Goal: Navigation & Orientation: Go to known website

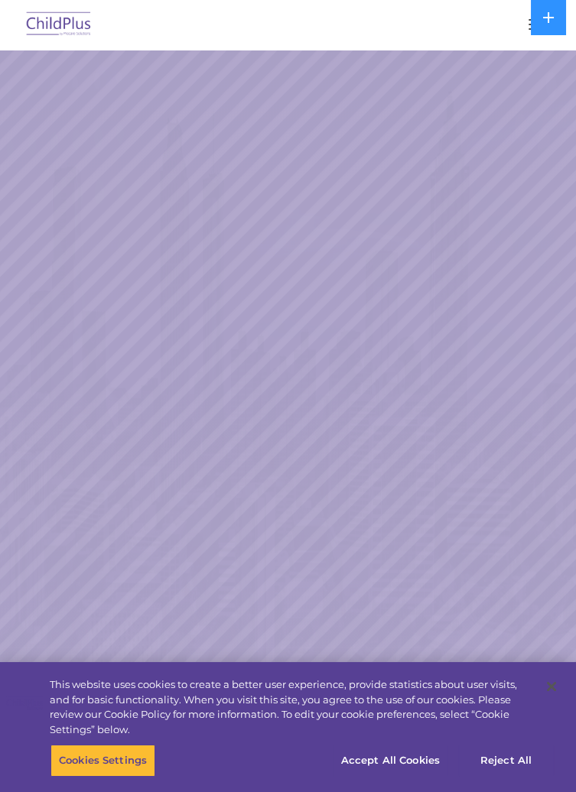
select select "MEDIUM"
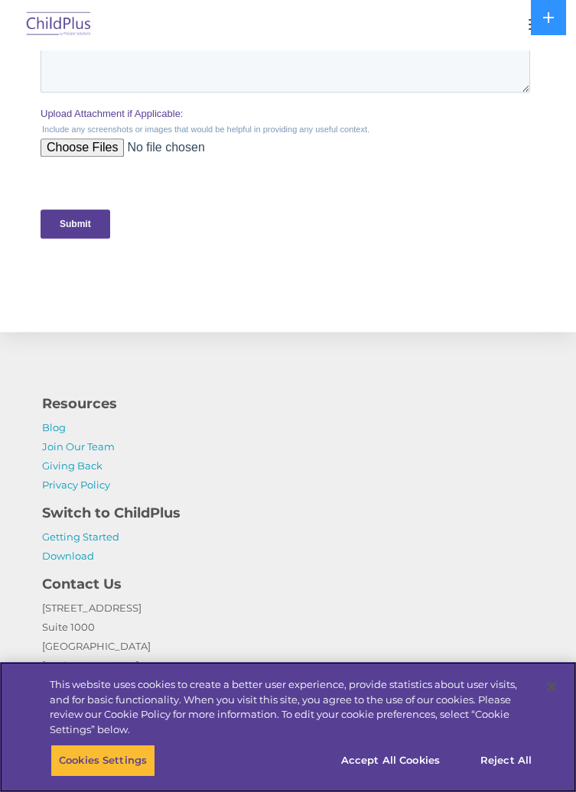
scroll to position [3105, 0]
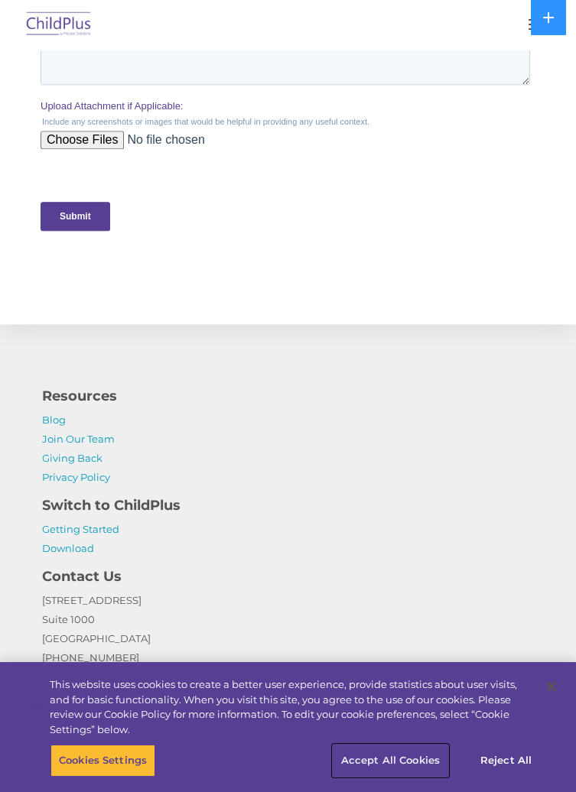
click at [380, 777] on button "Accept All Cookies" at bounding box center [390, 761] width 115 height 32
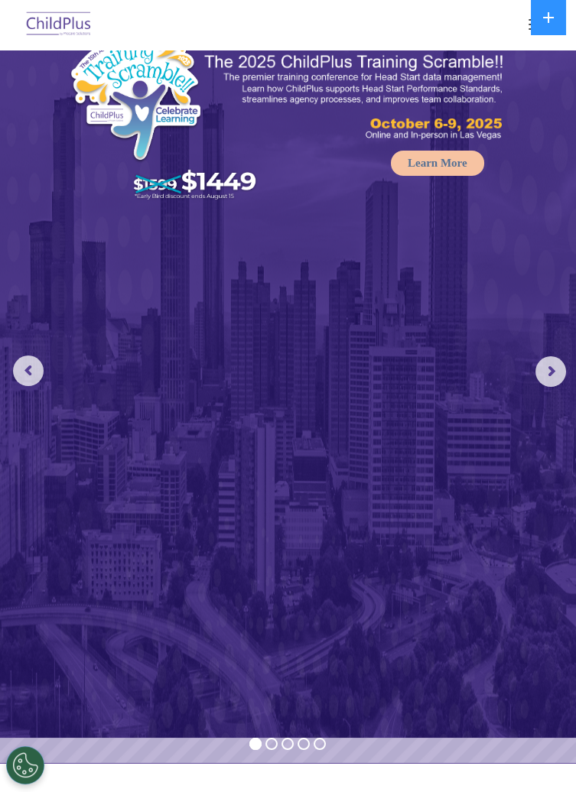
scroll to position [0, 0]
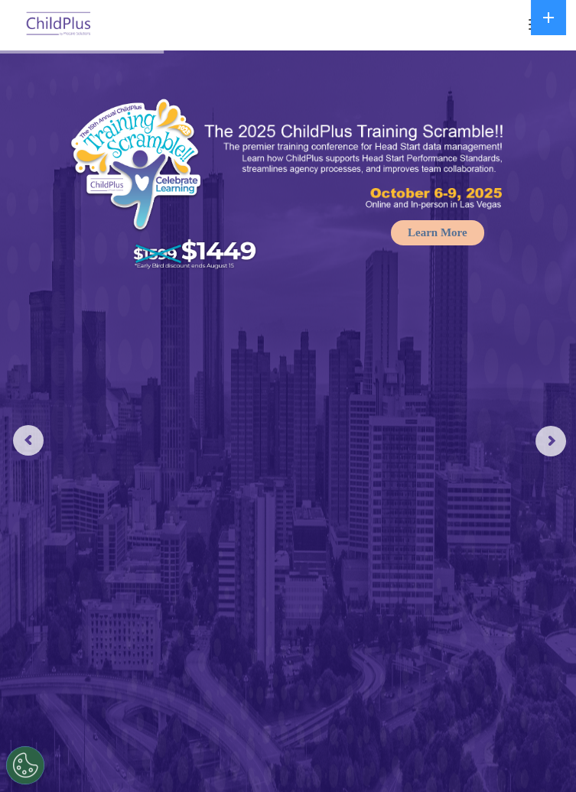
click at [60, 24] on img at bounding box center [59, 25] width 72 height 36
click at [52, 31] on img at bounding box center [59, 25] width 72 height 36
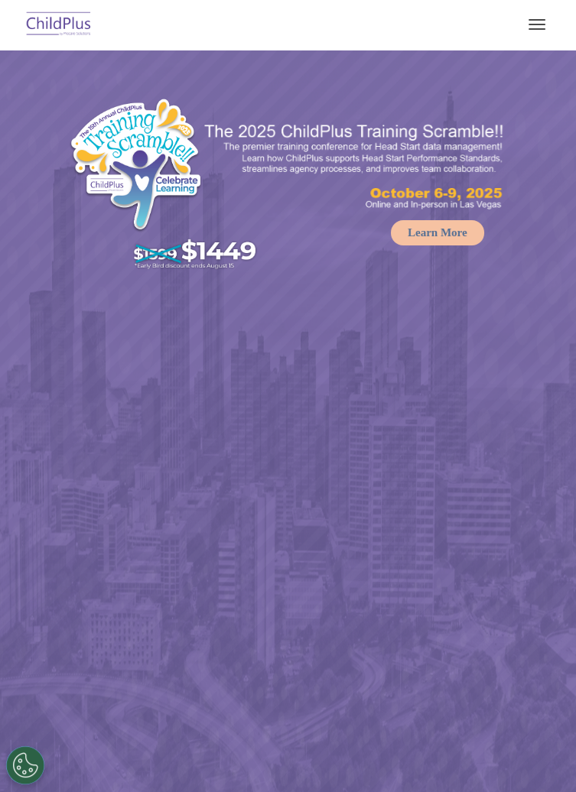
select select "MEDIUM"
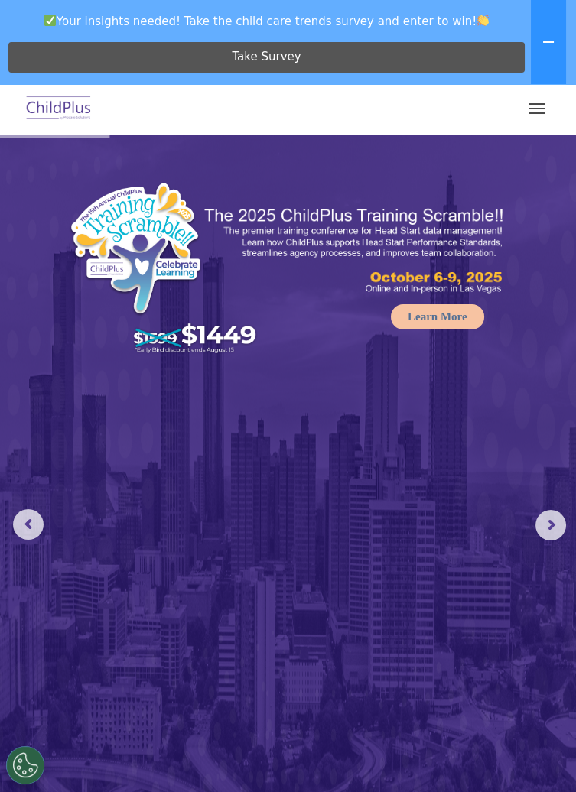
click at [541, 115] on button "button" at bounding box center [537, 108] width 32 height 24
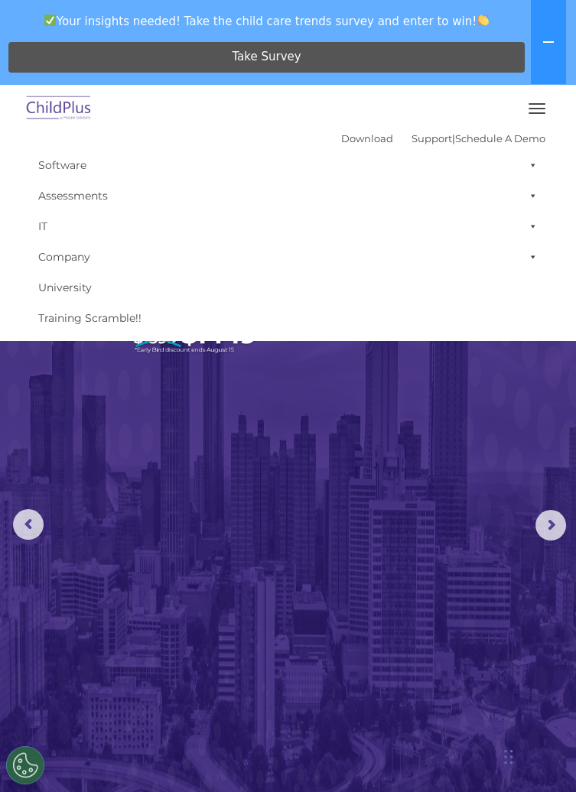
click at [67, 118] on img at bounding box center [59, 109] width 72 height 36
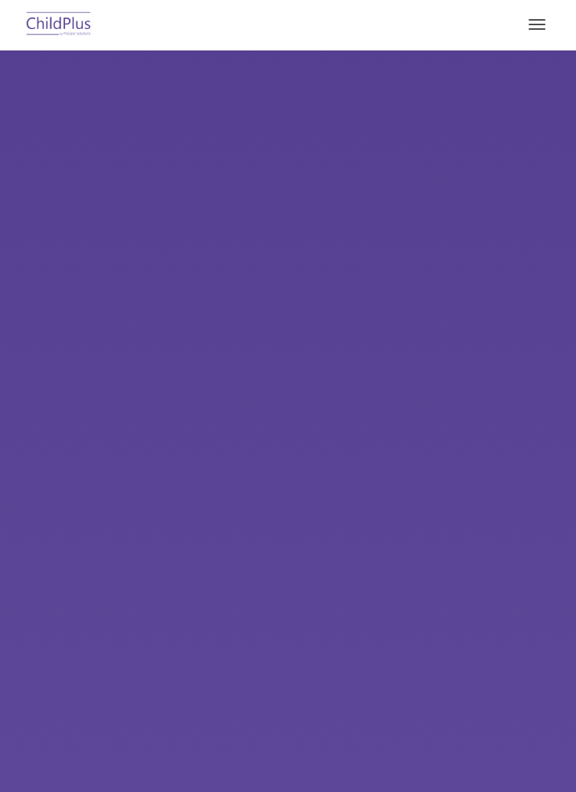
select select "MEDIUM"
